Goal: Check status: Check status

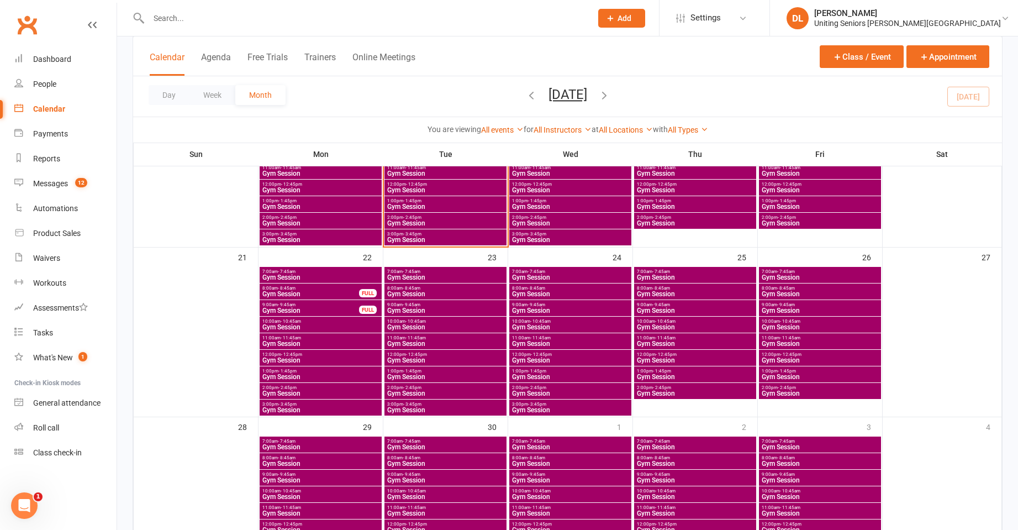
click at [294, 6] on div at bounding box center [358, 18] width 451 height 36
click at [293, 13] on input "text" at bounding box center [364, 17] width 438 height 15
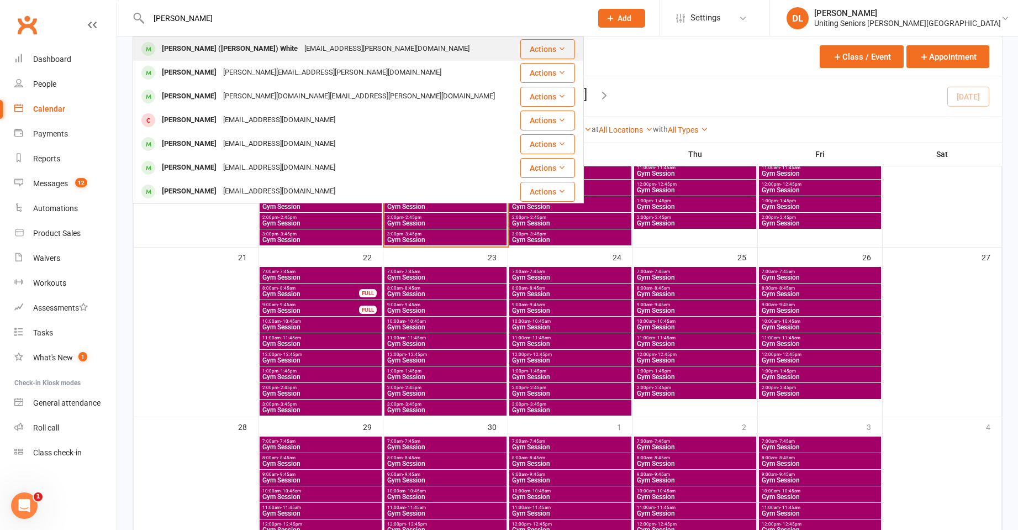
type input "[PERSON_NAME]"
click at [301, 55] on div "[EMAIL_ADDRESS][PERSON_NAME][DOMAIN_NAME]" at bounding box center [387, 49] width 172 height 16
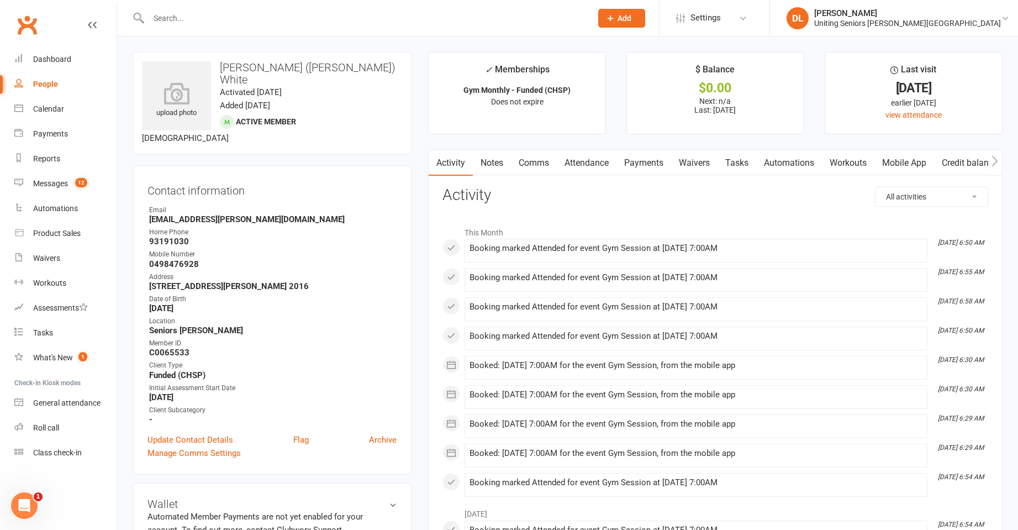
click at [598, 165] on link "Attendance" at bounding box center [587, 162] width 60 height 25
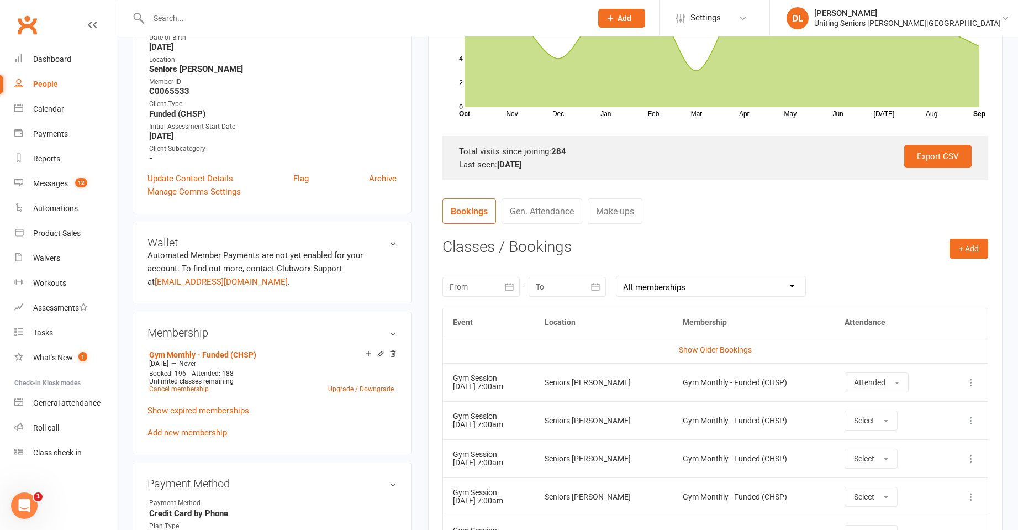
scroll to position [387, 0]
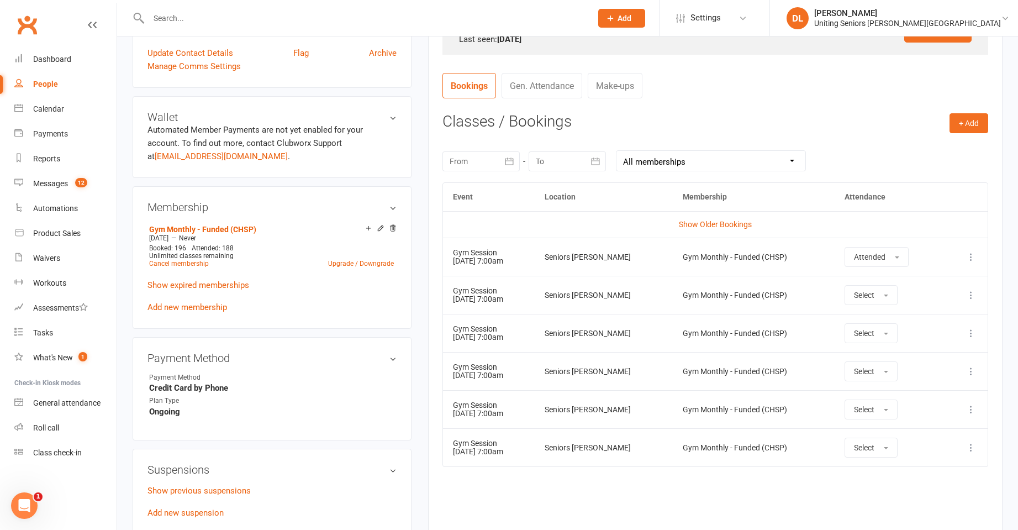
drag, startPoint x: 446, startPoint y: 325, endPoint x: 539, endPoint y: 336, distance: 93.4
click at [535, 336] on td "Gym Session [DATE] 7:00am" at bounding box center [489, 333] width 92 height 38
drag, startPoint x: 448, startPoint y: 330, endPoint x: 522, endPoint y: 335, distance: 73.6
click at [522, 335] on td "Gym Session [DATE] 7:00am" at bounding box center [489, 333] width 92 height 38
